Goal: Information Seeking & Learning: Find contact information

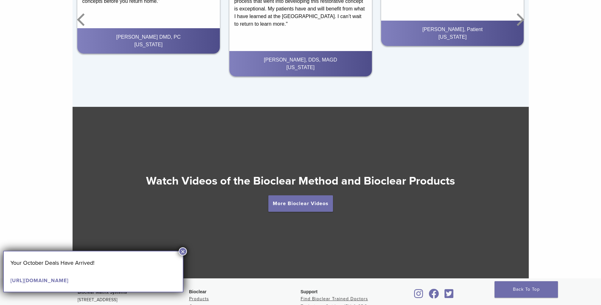
scroll to position [1053, 0]
click at [308, 208] on link "More Bioclear Videos" at bounding box center [300, 204] width 65 height 16
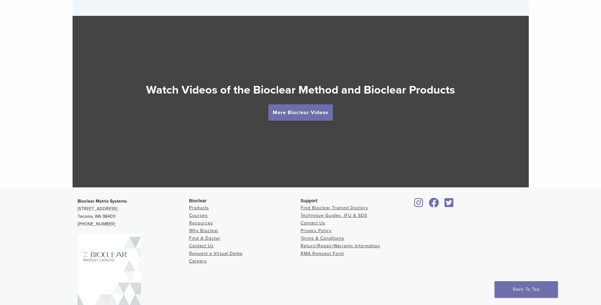
scroll to position [1148, 0]
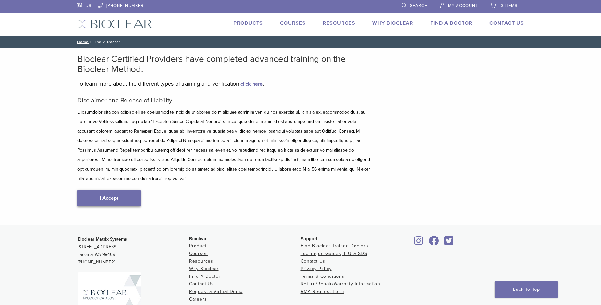
click at [125, 190] on link "I Accept" at bounding box center [108, 198] width 63 height 16
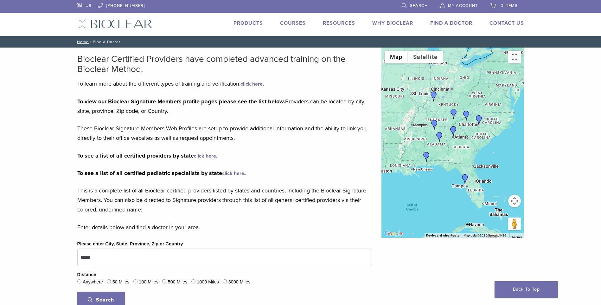
click at [427, 156] on img "Dr. Chelsea Killingsworth" at bounding box center [427, 157] width 10 height 10
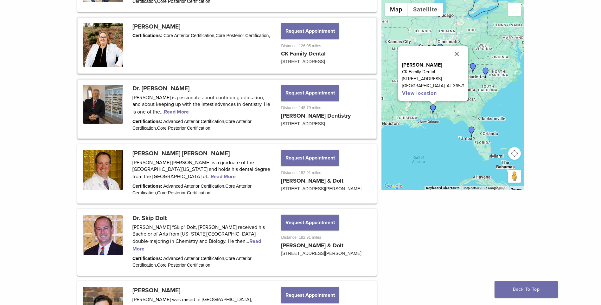
scroll to position [382, 0]
